Goal: Transaction & Acquisition: Purchase product/service

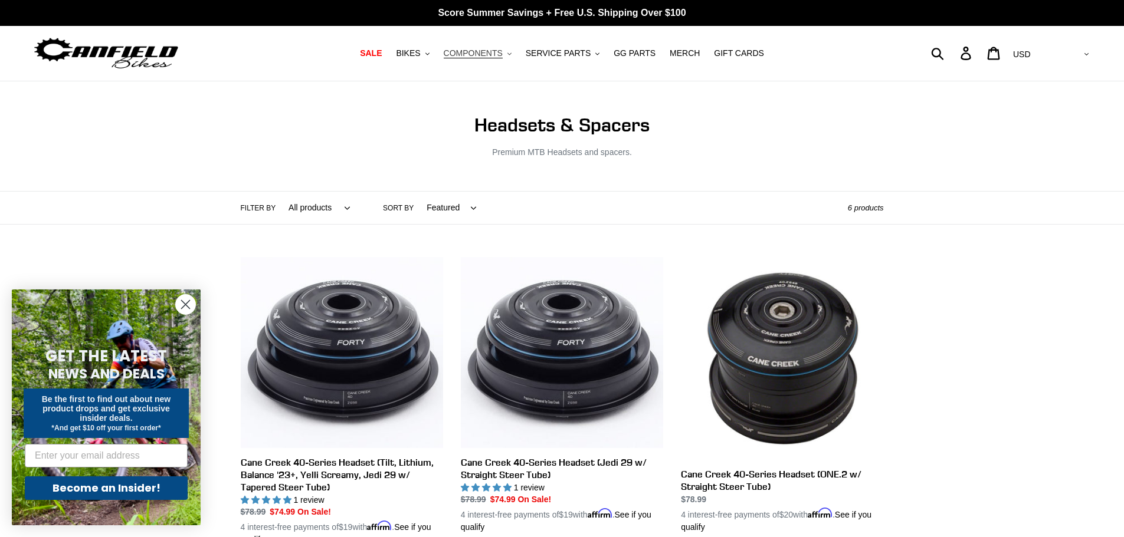
click at [503, 52] on span "COMPONENTS" at bounding box center [473, 53] width 59 height 10
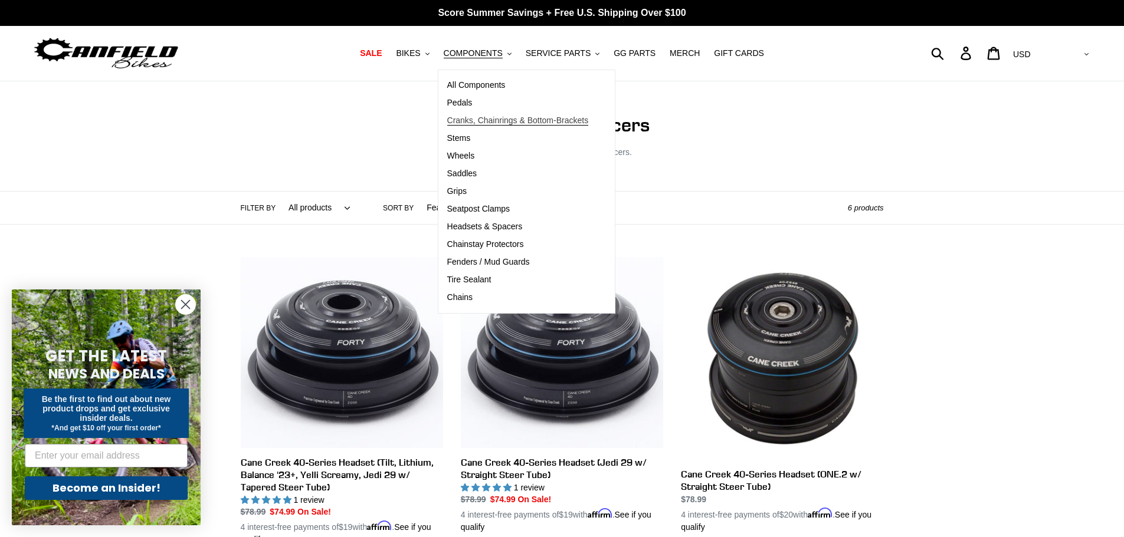
click at [483, 120] on span "Cranks, Chainrings & Bottom-Brackets" at bounding box center [518, 121] width 142 height 10
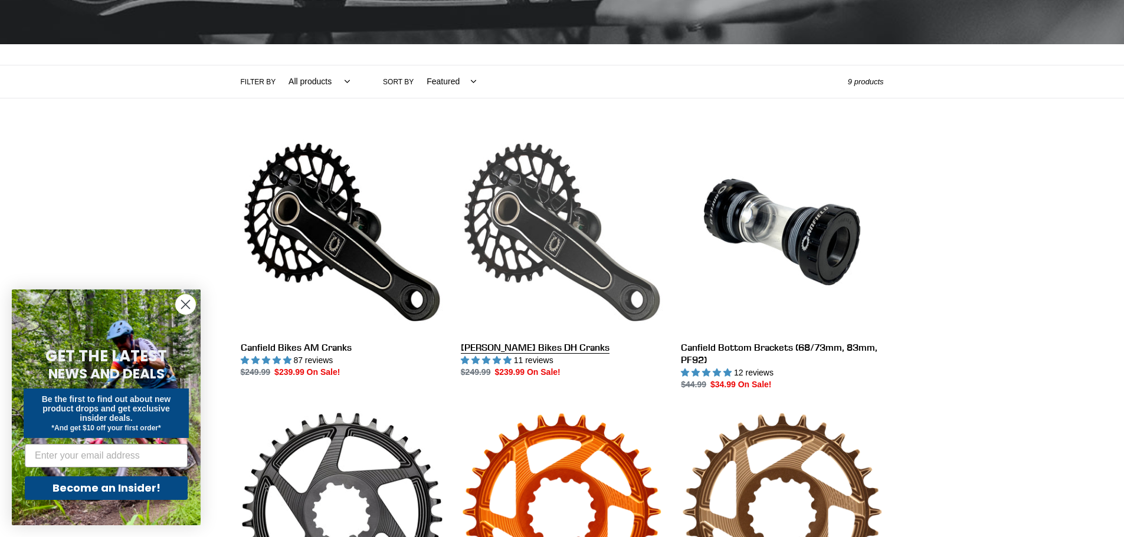
scroll to position [236, 0]
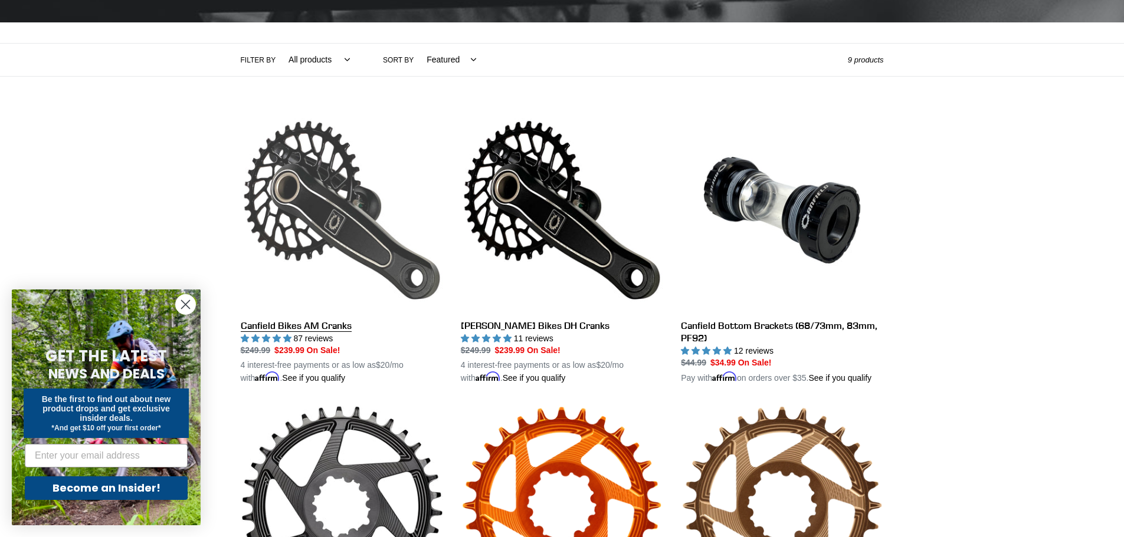
click at [328, 202] on link "Canfield Bikes AM Cranks" at bounding box center [342, 247] width 202 height 276
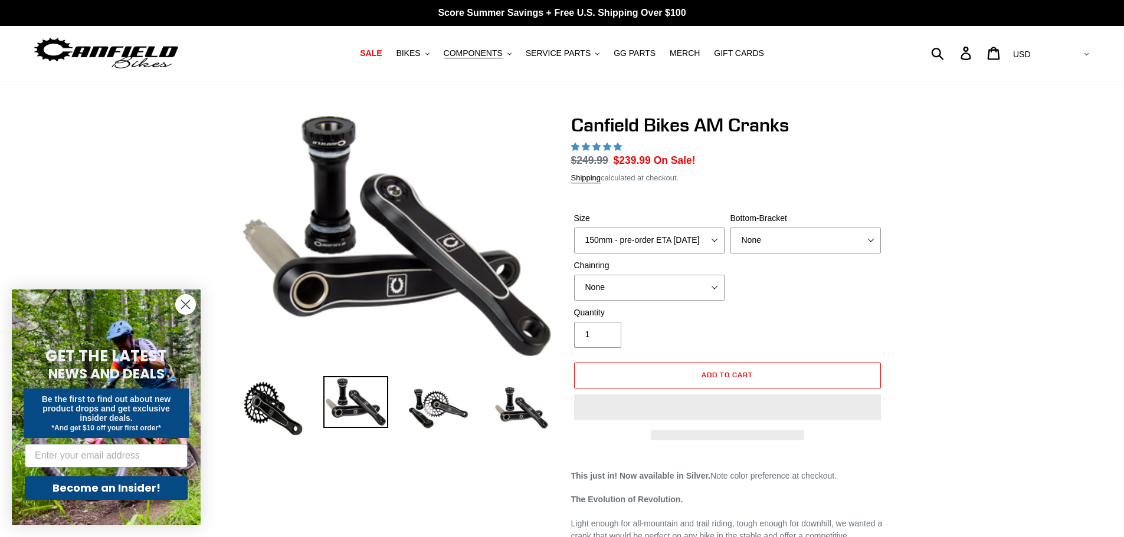
select select "highest-rating"
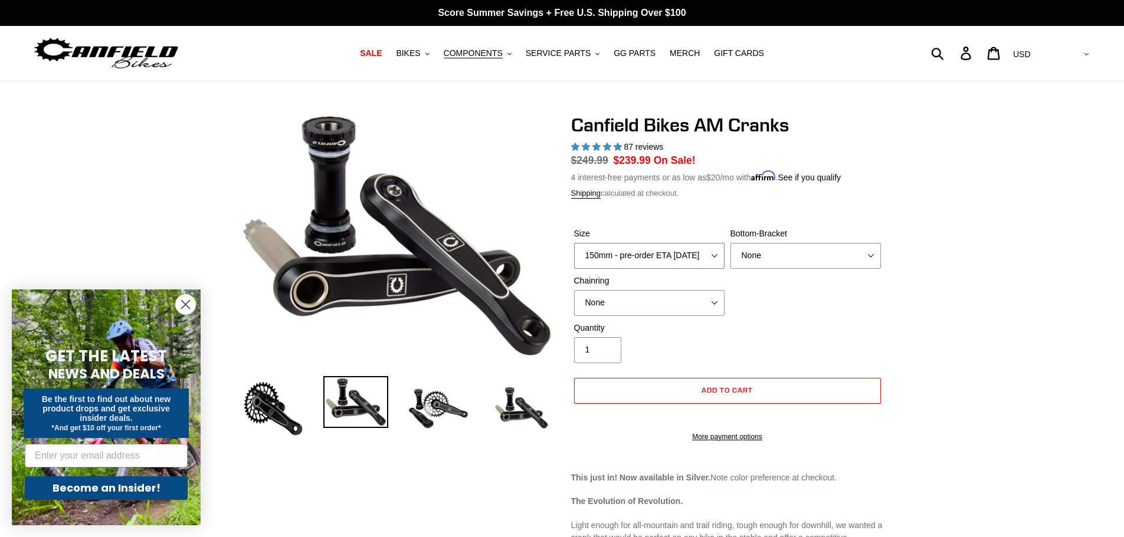
click at [644, 255] on select "150mm - pre-order ETA [DATE] 155mm - pre-order ETA [DATE] 160mm - pre-order ETA…" at bounding box center [649, 256] width 150 height 26
click at [972, 53] on icon at bounding box center [965, 54] width 13 height 14
